Goal: Task Accomplishment & Management: Use online tool/utility

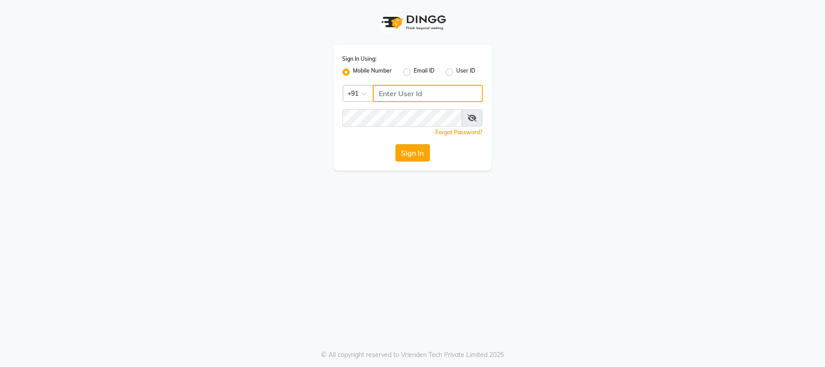
type input "9009003926"
click at [412, 149] on button "Sign In" at bounding box center [413, 152] width 34 height 17
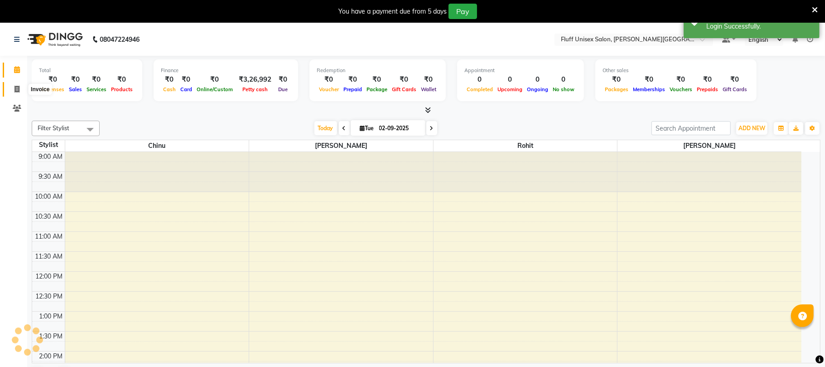
click at [15, 86] on icon at bounding box center [17, 89] width 5 height 7
select select "service"
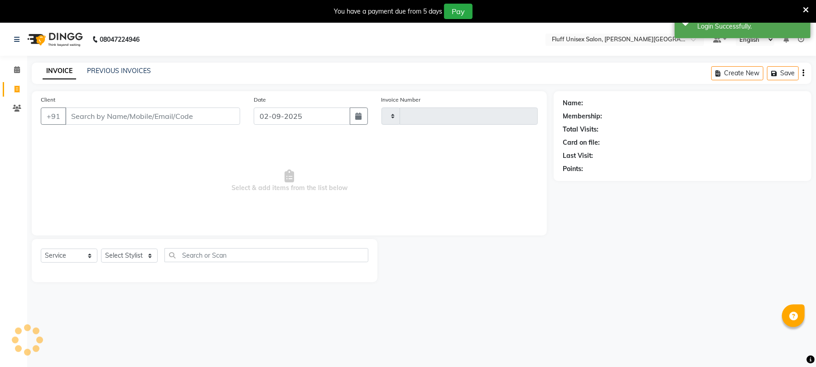
click at [105, 116] on input "Client" at bounding box center [152, 115] width 175 height 17
select select "32"
type input "2232"
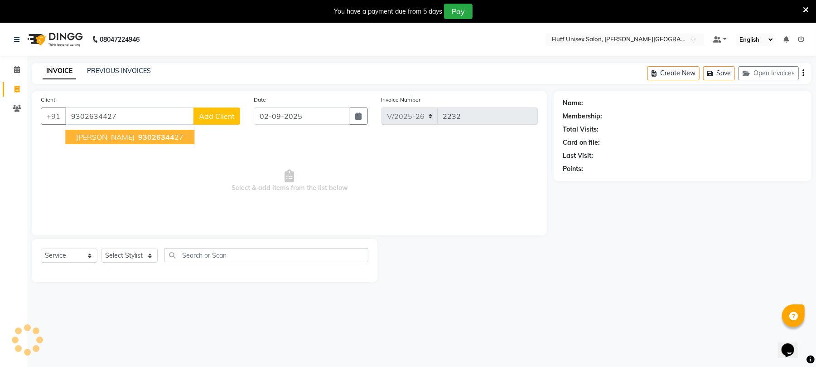
type input "9302634427"
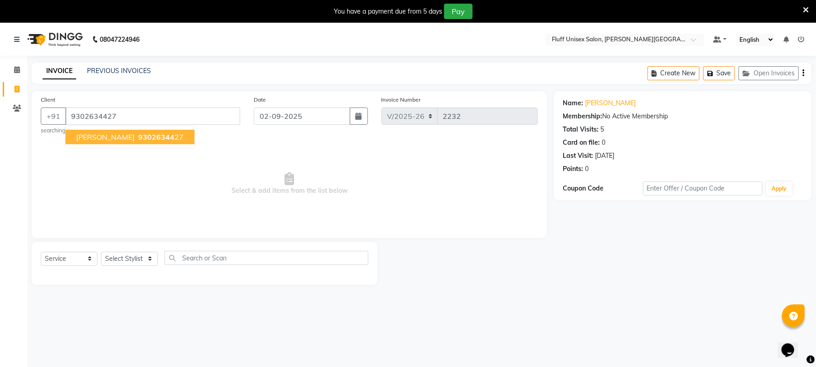
click at [137, 142] on button "vijay sir 93026344 27" at bounding box center [129, 137] width 129 height 15
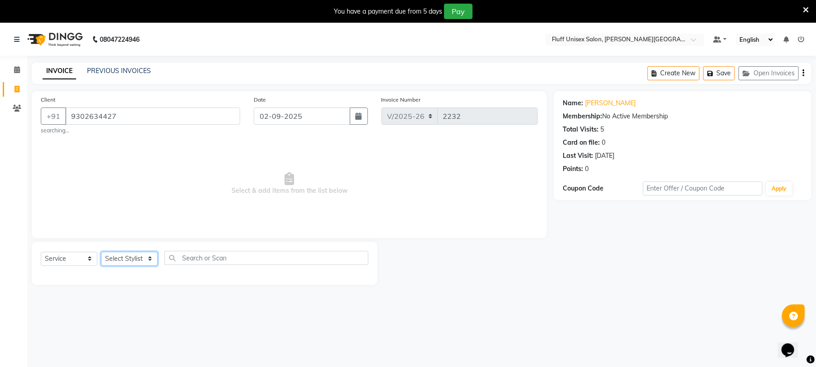
click at [127, 256] on select "Select Stylist Chinu [PERSON_NAME] Reception Rohit" at bounding box center [129, 259] width 57 height 14
select select "43283"
click at [101, 252] on select "Select Stylist Chinu [PERSON_NAME] Reception Rohit" at bounding box center [129, 259] width 57 height 14
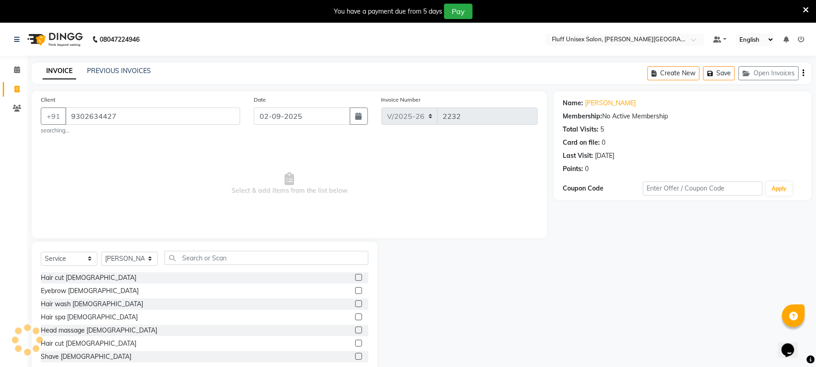
click at [355, 343] on label at bounding box center [358, 342] width 7 height 7
click at [355, 343] on input "checkbox" at bounding box center [358, 343] width 6 height 6
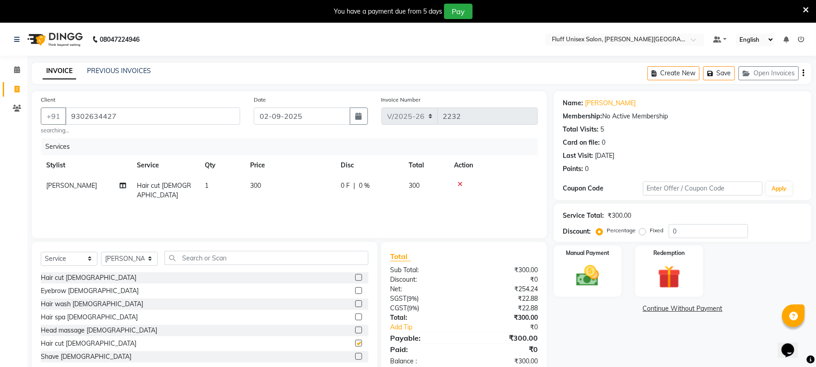
checkbox input "false"
click at [458, 185] on icon at bounding box center [460, 184] width 5 height 6
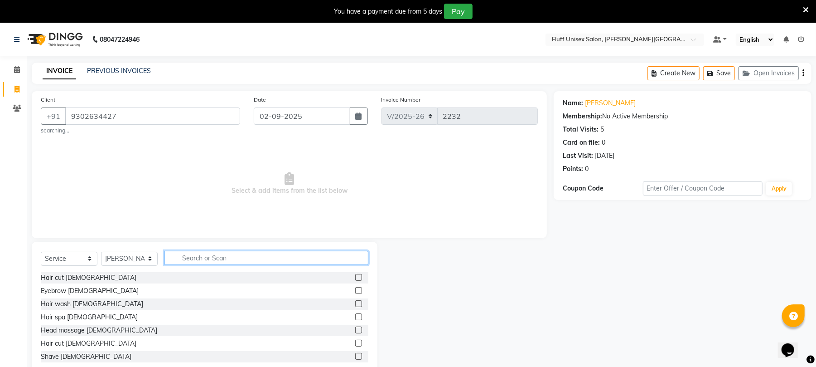
click at [290, 261] on input "text" at bounding box center [267, 258] width 204 height 14
type input "hair"
click at [355, 319] on label at bounding box center [358, 316] width 7 height 7
click at [355, 319] on input "checkbox" at bounding box center [358, 317] width 6 height 6
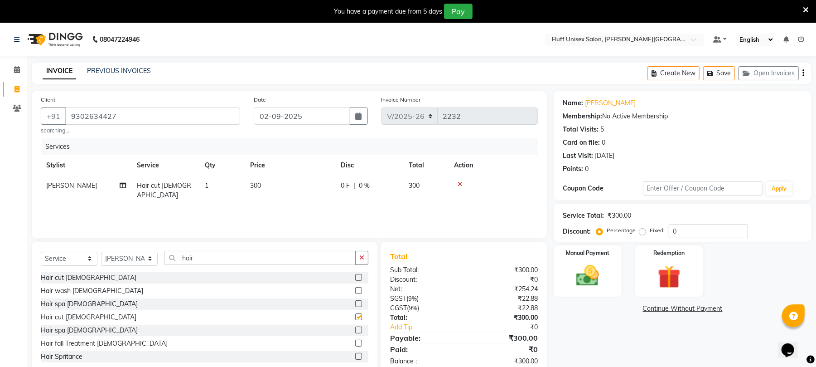
checkbox input "false"
click at [274, 189] on td "300" at bounding box center [290, 190] width 91 height 30
select select "43283"
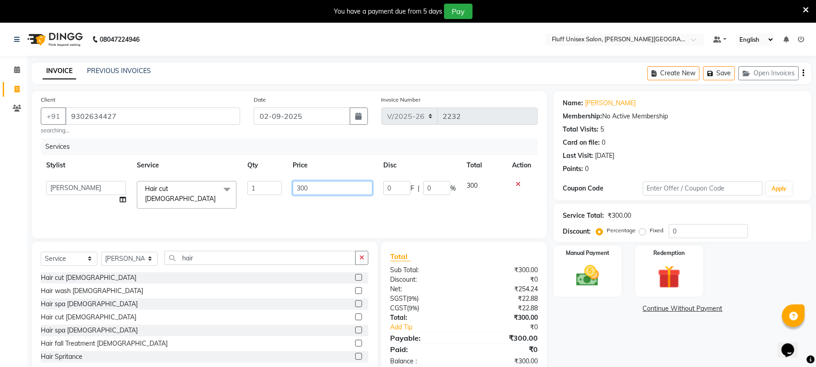
click at [334, 193] on input "300" at bounding box center [333, 188] width 80 height 14
type input "3"
type input "2000"
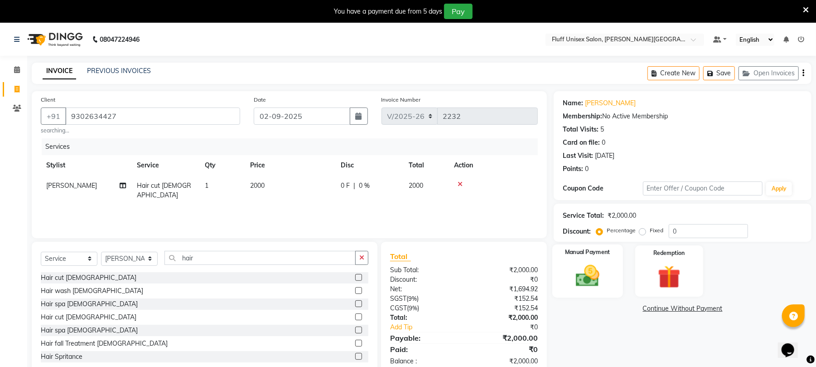
click at [581, 274] on img at bounding box center [587, 276] width 39 height 28
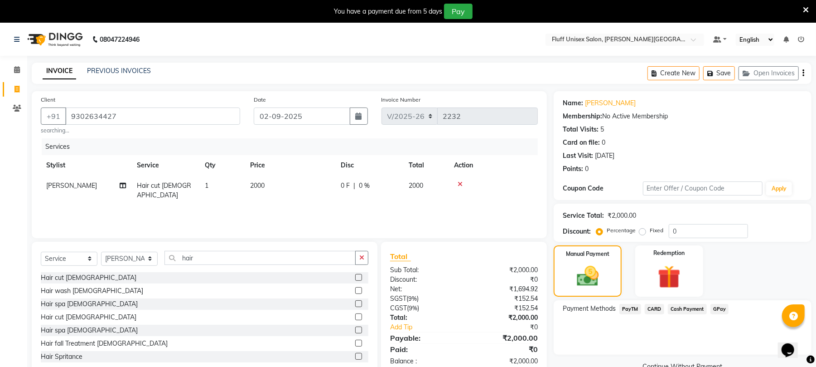
click at [631, 313] on span "PayTM" at bounding box center [630, 309] width 22 height 10
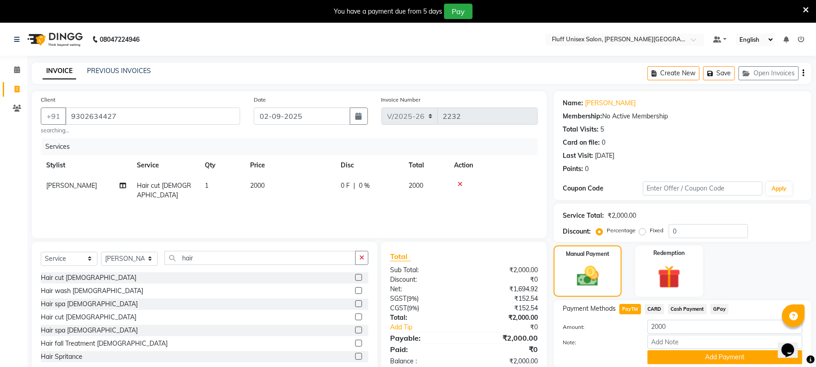
scroll to position [34, 0]
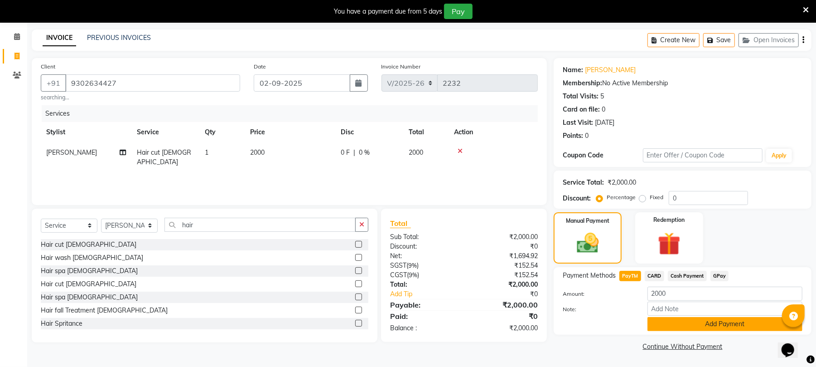
click at [744, 327] on button "Add Payment" at bounding box center [725, 324] width 155 height 14
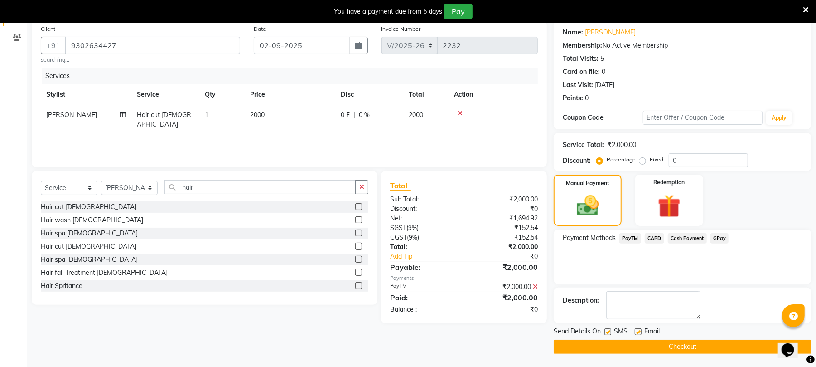
scroll to position [72, 0]
click at [687, 341] on button "Checkout" at bounding box center [683, 346] width 258 height 14
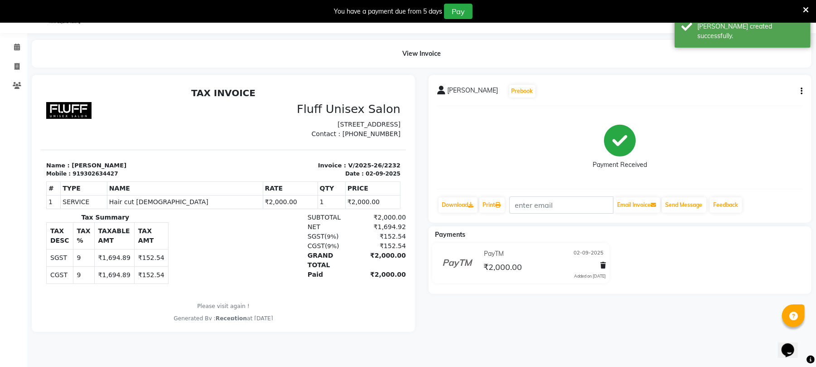
scroll to position [6, 0]
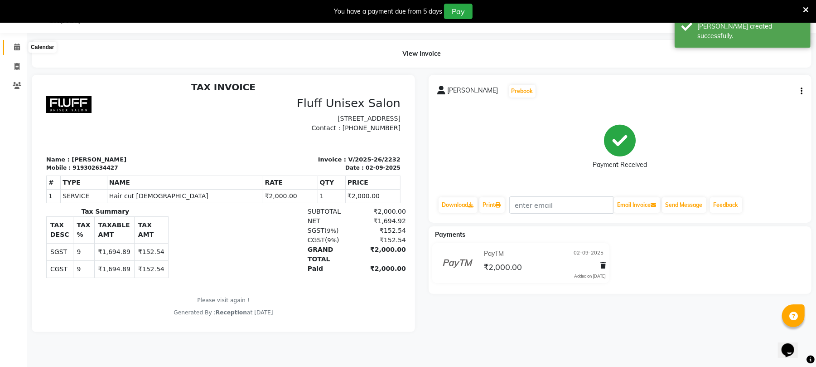
click at [15, 46] on icon at bounding box center [17, 47] width 6 height 7
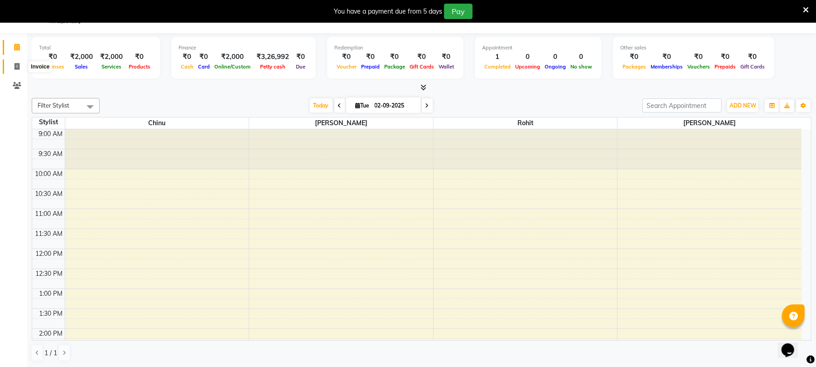
click at [16, 66] on icon at bounding box center [17, 66] width 5 height 7
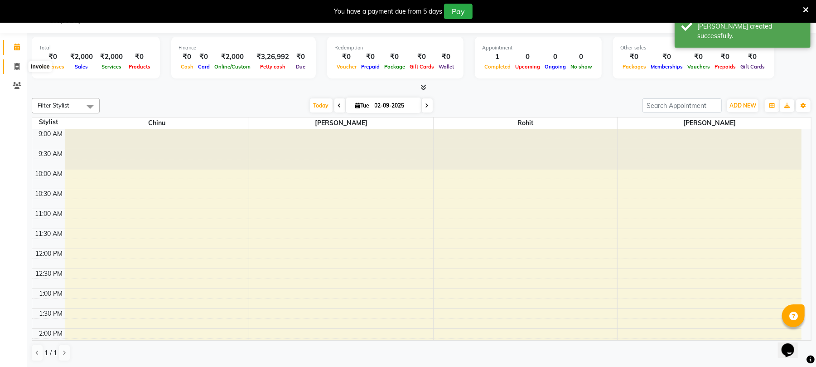
select select "service"
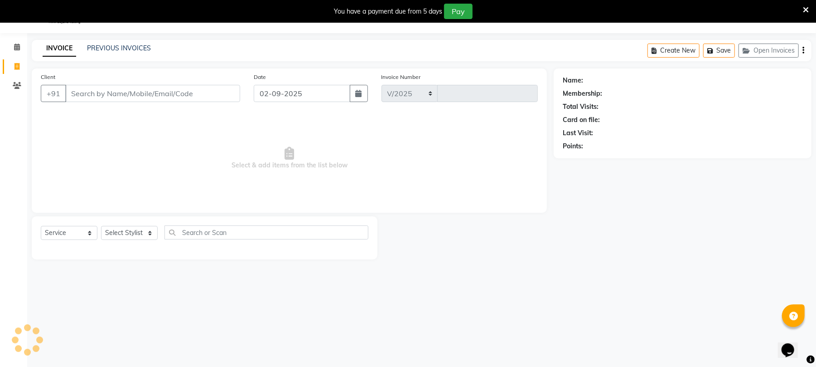
select select "32"
type input "2233"
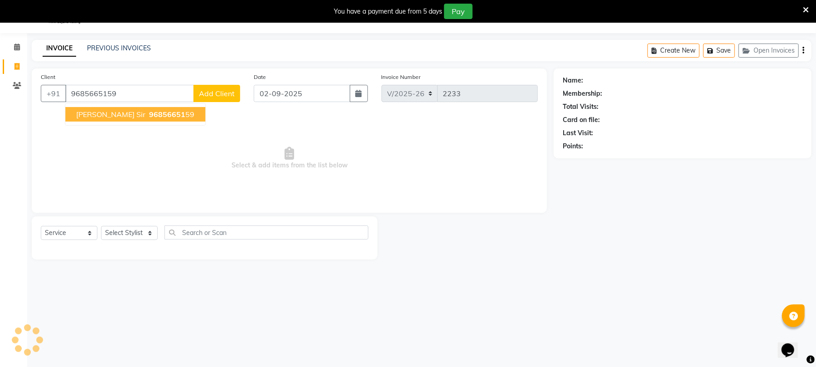
type input "9685665159"
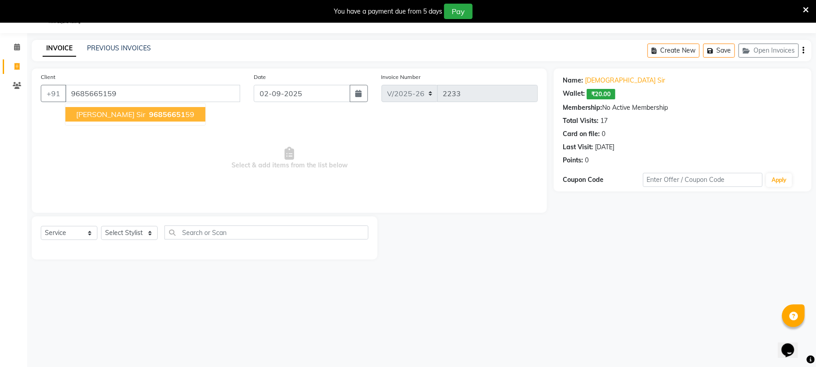
click at [149, 118] on span "96856651" at bounding box center [167, 114] width 36 height 9
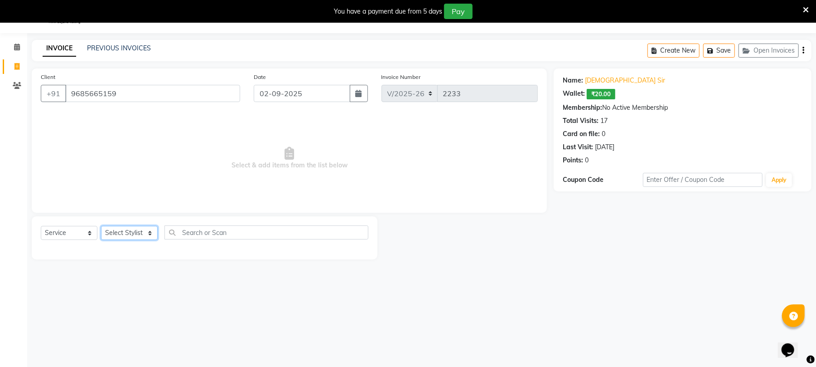
click at [128, 229] on select "Select Stylist Chinu [PERSON_NAME] Reception Rohit" at bounding box center [129, 233] width 57 height 14
select select "43283"
click at [101, 226] on select "Select Stylist Chinu [PERSON_NAME] Reception Rohit" at bounding box center [129, 233] width 57 height 14
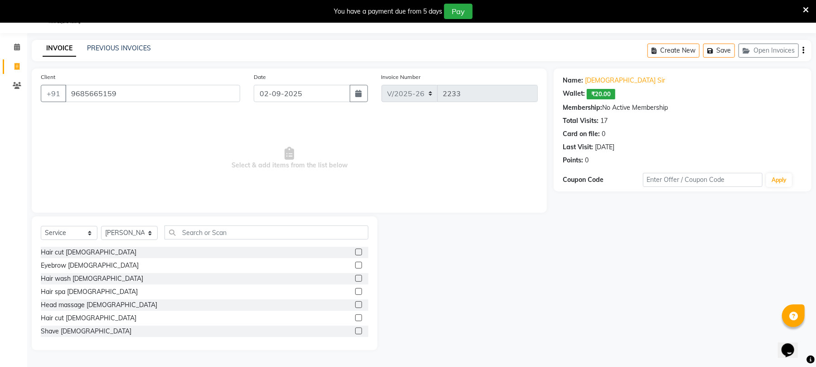
click at [355, 317] on label at bounding box center [358, 317] width 7 height 7
click at [355, 317] on input "checkbox" at bounding box center [358, 318] width 6 height 6
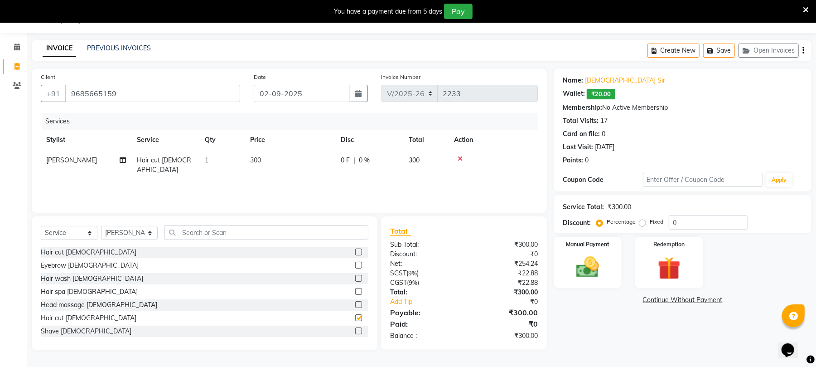
checkbox input "false"
click at [281, 163] on td "300" at bounding box center [290, 165] width 91 height 30
select select "43283"
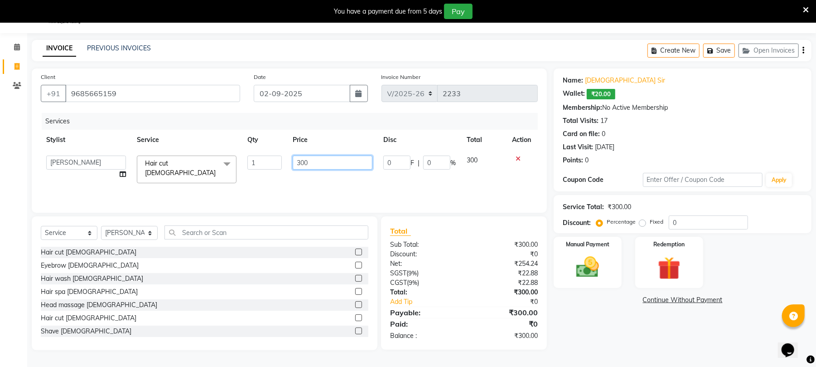
click at [309, 164] on input "300" at bounding box center [333, 162] width 80 height 14
type input "3"
type input "200"
click at [582, 266] on img at bounding box center [587, 267] width 39 height 28
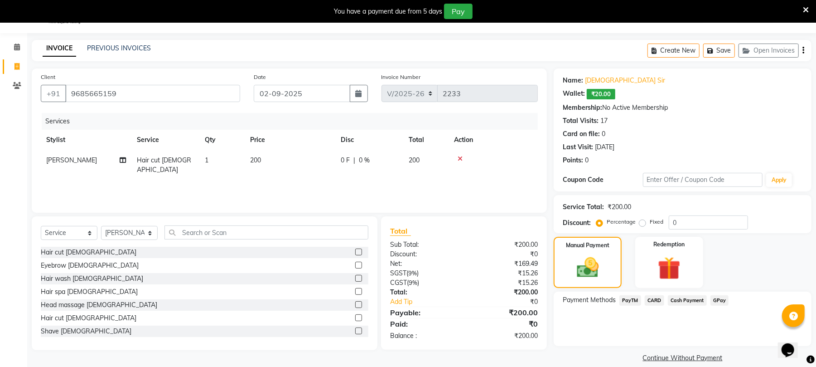
click at [637, 298] on span "PayTM" at bounding box center [630, 300] width 22 height 10
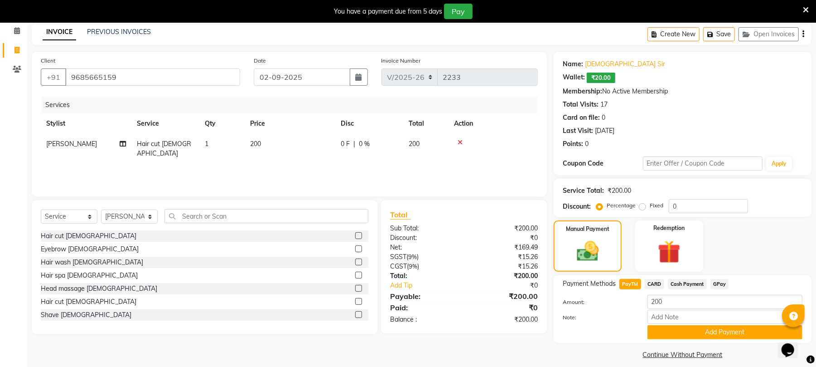
scroll to position [48, 0]
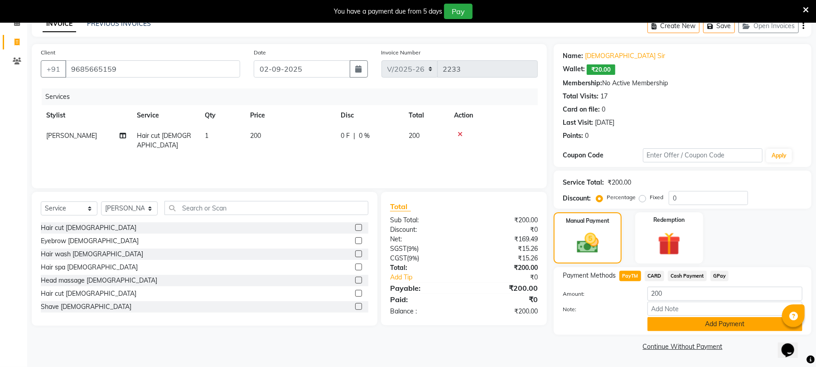
click at [731, 325] on button "Add Payment" at bounding box center [725, 324] width 155 height 14
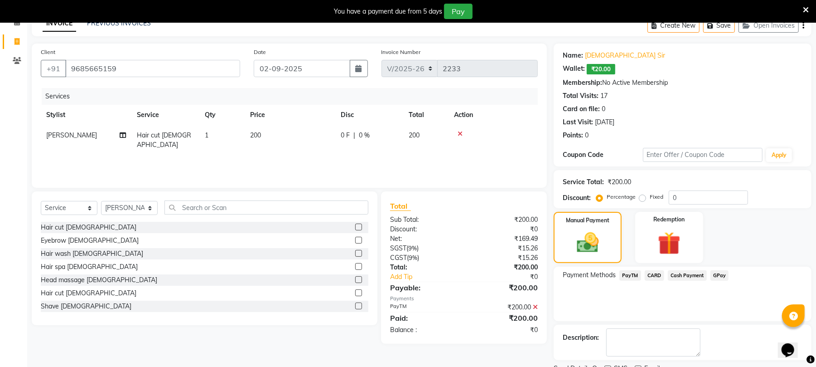
scroll to position [86, 0]
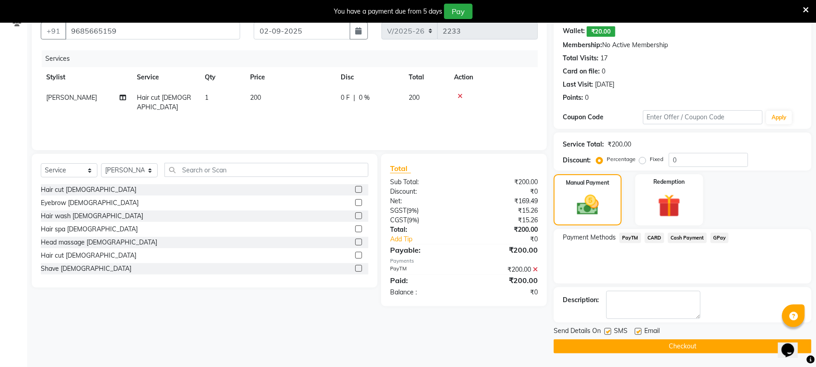
click at [699, 344] on button "Checkout" at bounding box center [683, 346] width 258 height 14
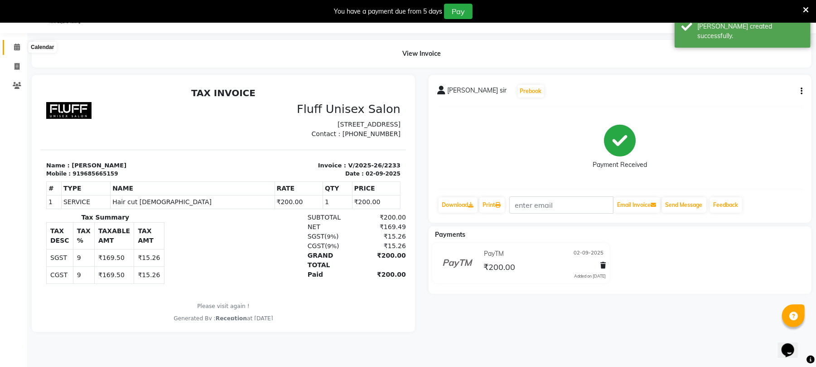
click at [15, 44] on icon at bounding box center [17, 47] width 6 height 7
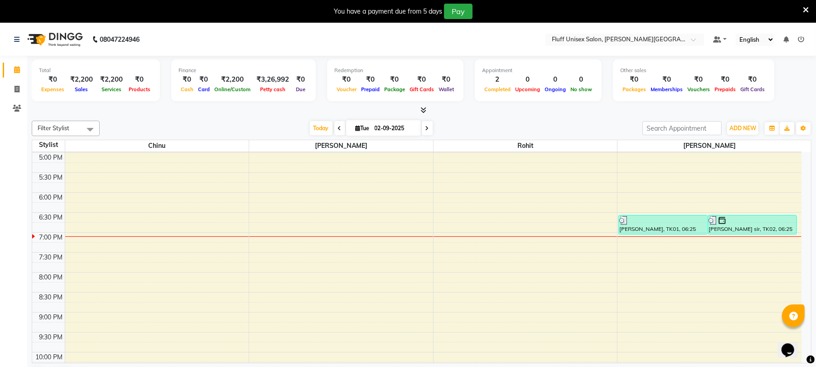
scroll to position [332, 0]
